Goal: Task Accomplishment & Management: Use online tool/utility

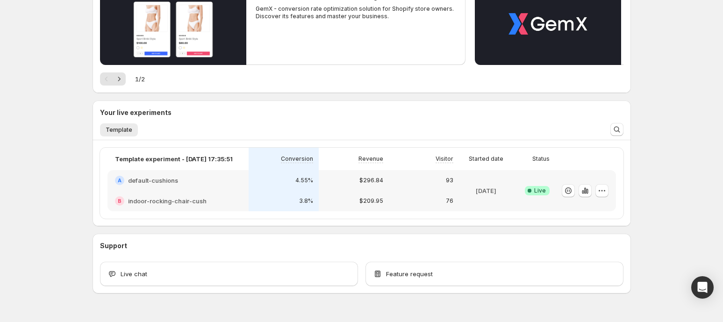
scroll to position [150, 0]
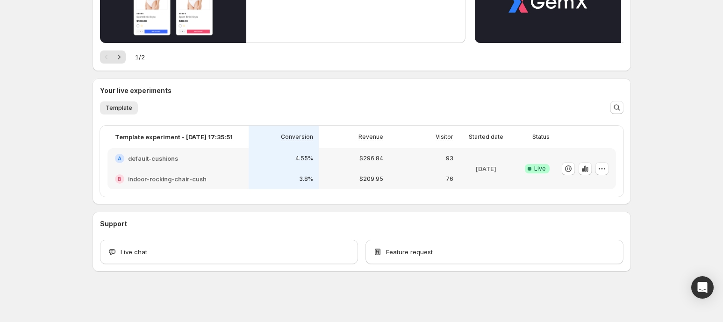
click at [232, 169] on div "B indoor-rocking-chair-cush" at bounding box center [178, 179] width 141 height 21
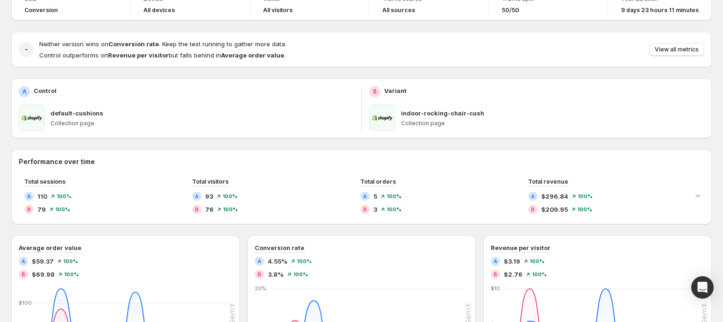
scroll to position [99, 0]
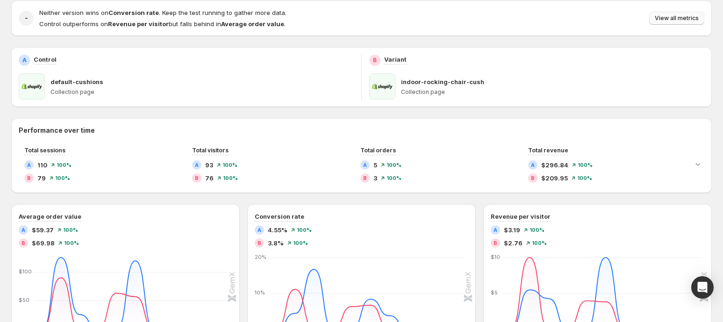
click at [684, 16] on span "View all metrics" at bounding box center [677, 17] width 44 height 7
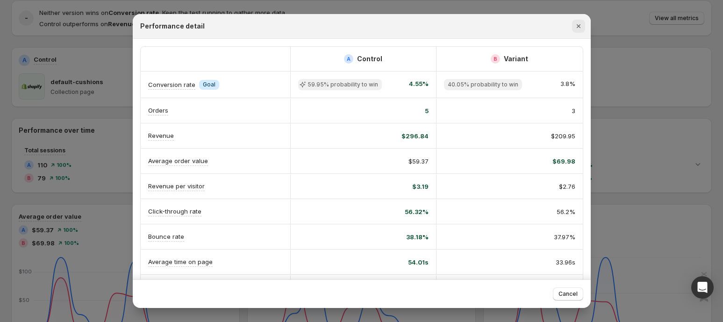
click at [576, 29] on icon "Close" at bounding box center [578, 26] width 9 height 9
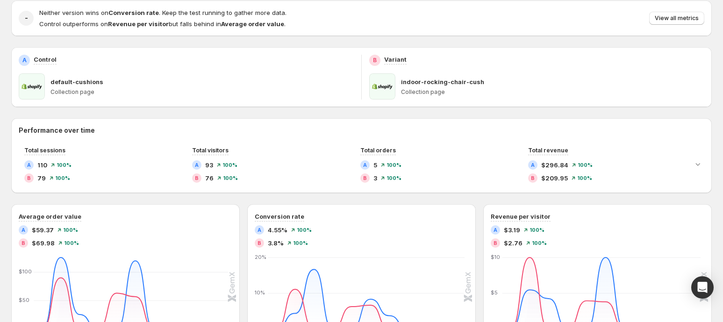
scroll to position [0, 0]
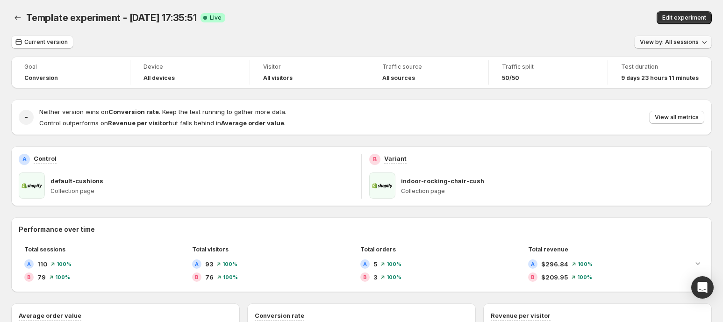
click at [656, 43] on span "View by: All sessions" at bounding box center [669, 41] width 59 height 7
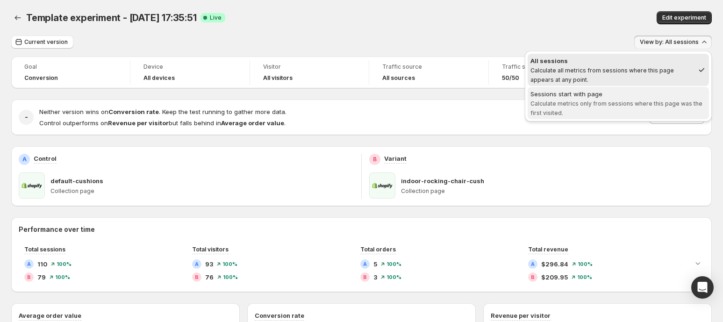
click at [579, 95] on div "Sessions start with page" at bounding box center [619, 93] width 176 height 9
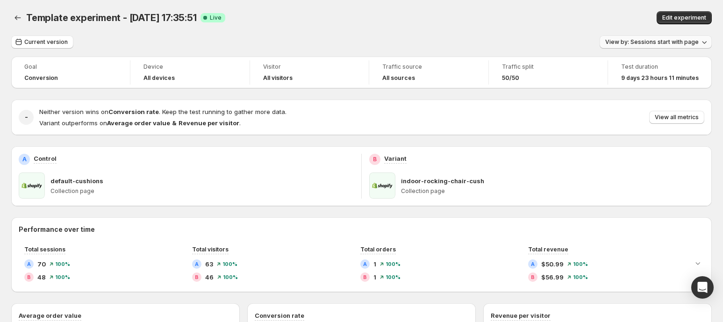
click at [653, 43] on span "View by: Sessions start with page" at bounding box center [653, 41] width 94 height 7
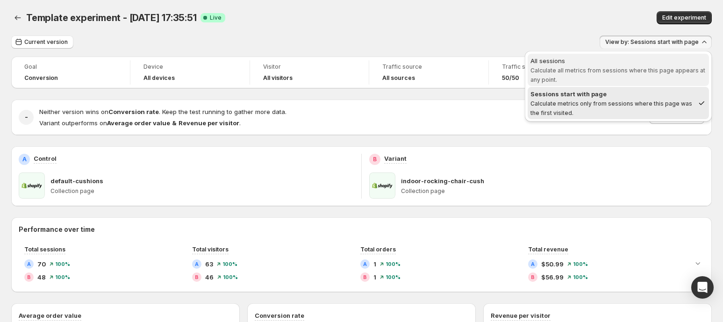
click at [631, 63] on div "All sessions" at bounding box center [619, 60] width 176 height 9
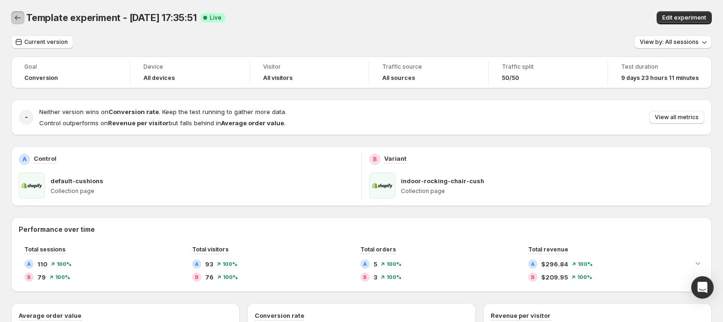
click at [17, 14] on icon "Back" at bounding box center [17, 17] width 9 height 9
